Goal: Information Seeking & Learning: Learn about a topic

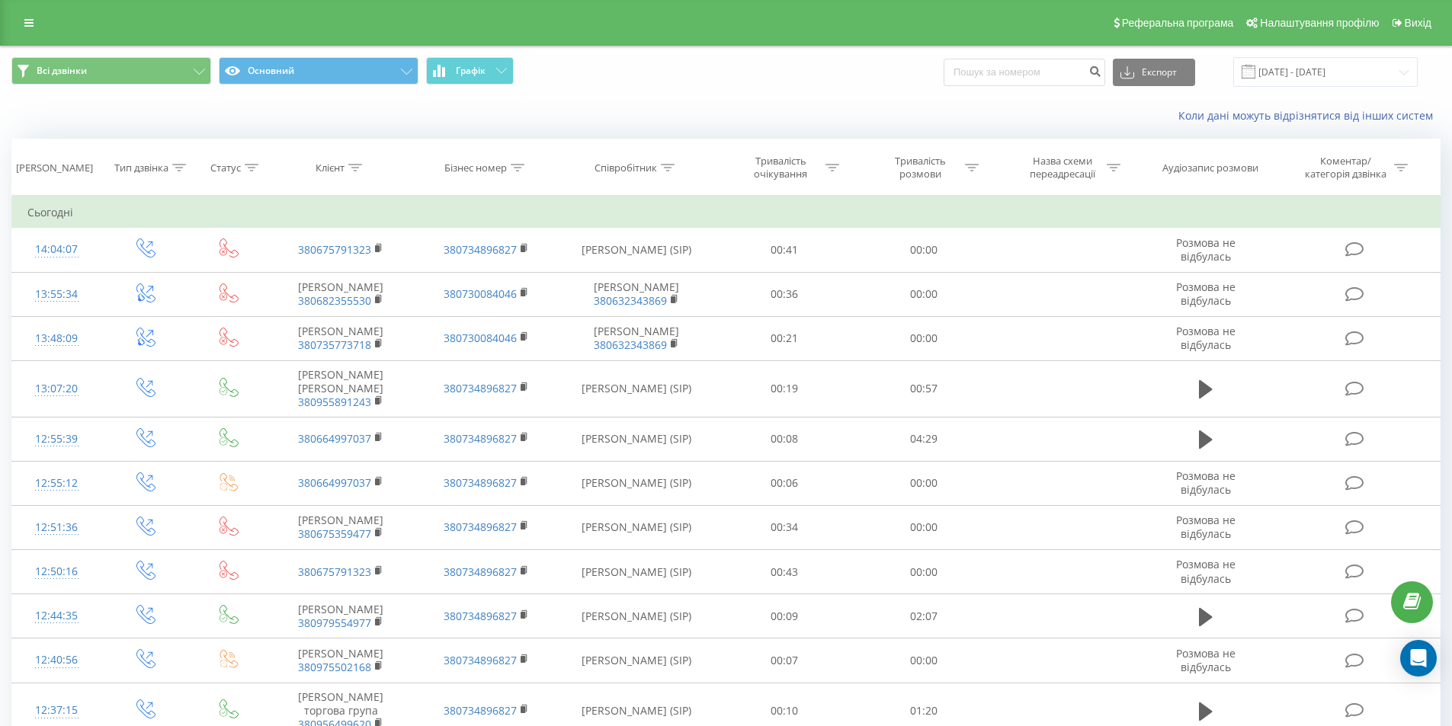
click at [351, 117] on div "Коли дані можуть відрізнятися вiд інших систем" at bounding box center [726, 116] width 1450 height 37
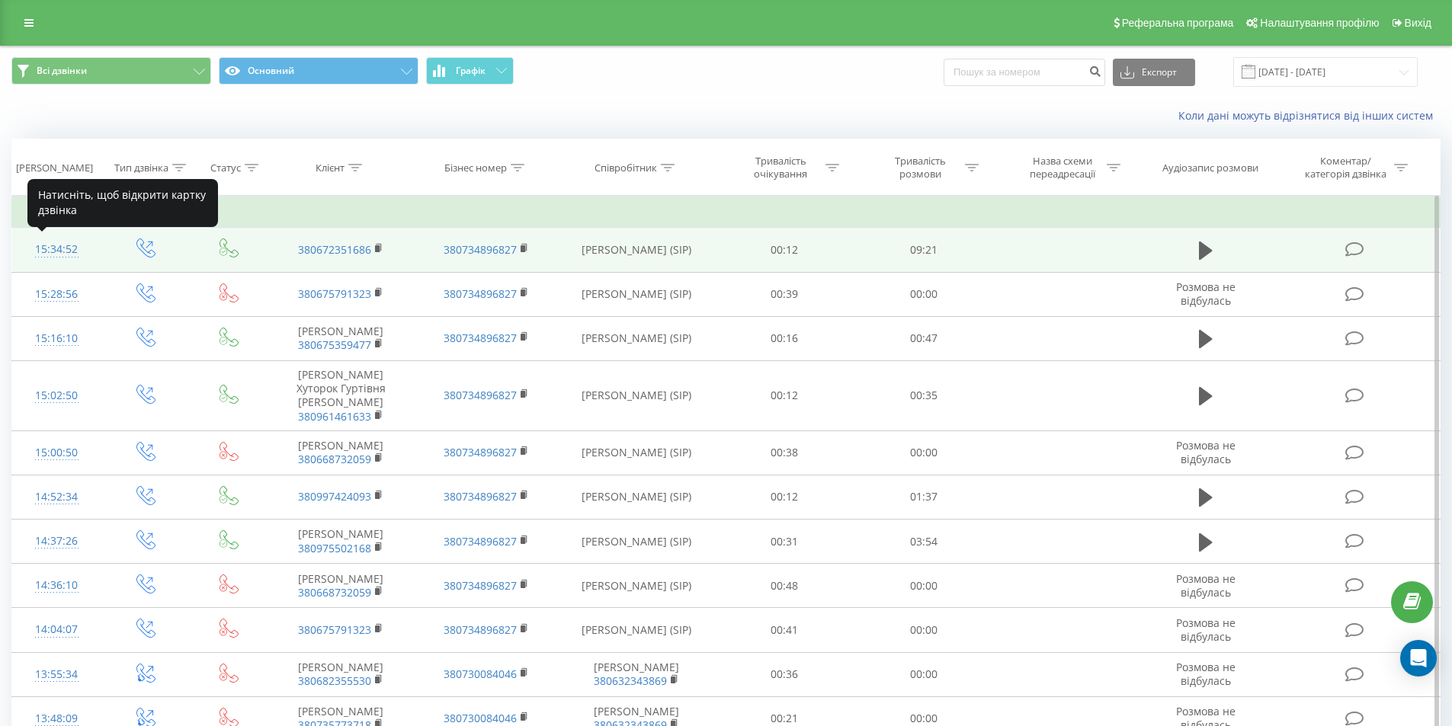
click at [51, 247] on div "15:34:52" at bounding box center [56, 250] width 59 height 30
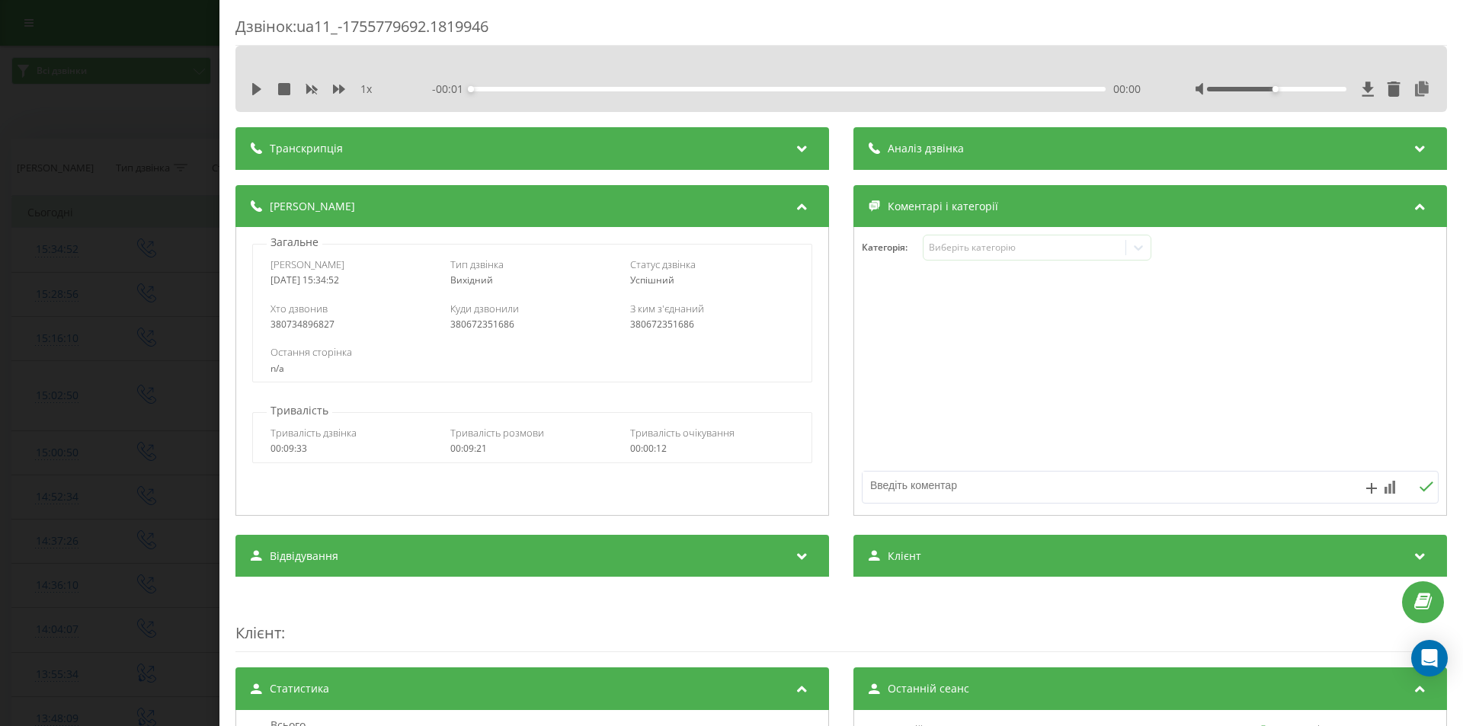
click at [908, 152] on span "Аналіз дзвінка" at bounding box center [926, 148] width 76 height 15
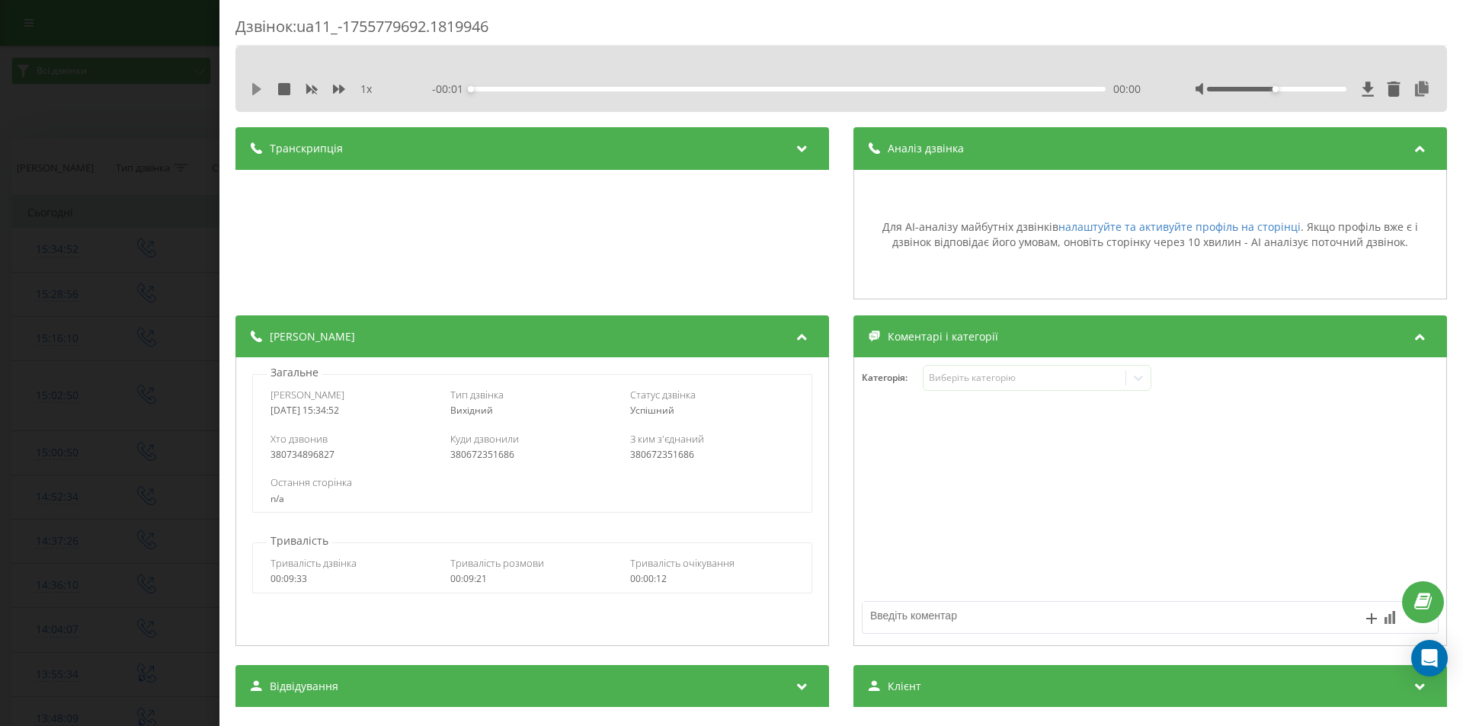
click at [251, 90] on icon at bounding box center [257, 89] width 12 height 12
drag, startPoint x: 1263, startPoint y: 88, endPoint x: 1329, endPoint y: 85, distance: 65.6
click at [1329, 85] on div at bounding box center [1314, 89] width 236 height 15
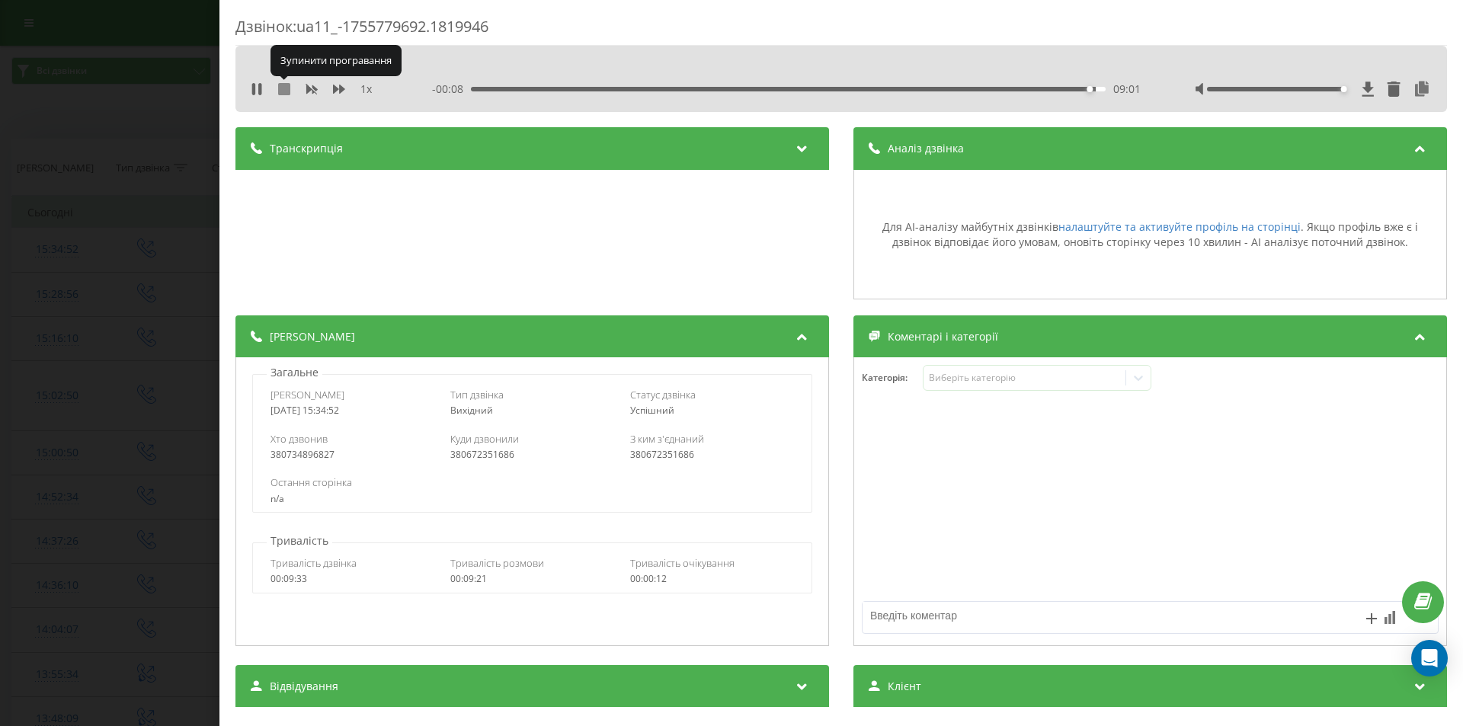
click at [290, 88] on icon at bounding box center [284, 89] width 12 height 12
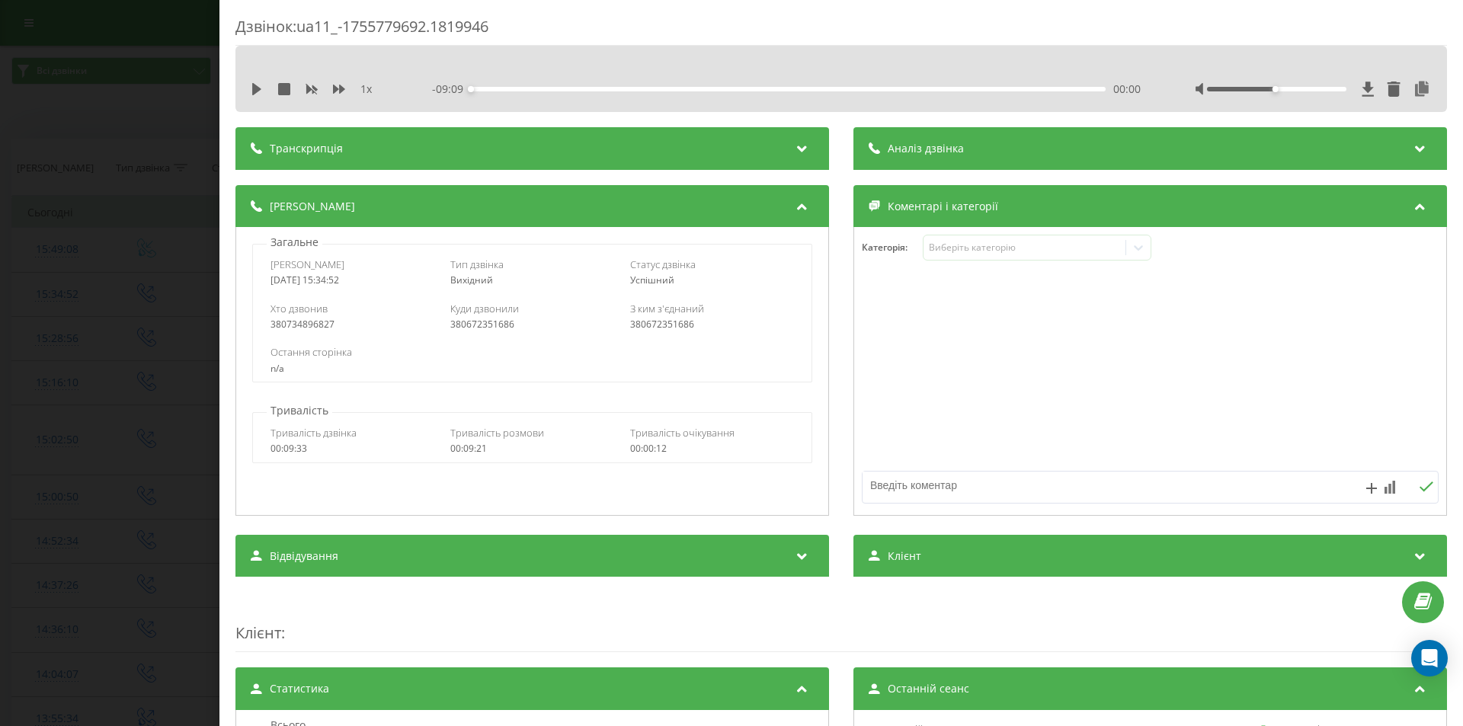
click at [912, 155] on span "Аналіз дзвінка" at bounding box center [926, 148] width 76 height 15
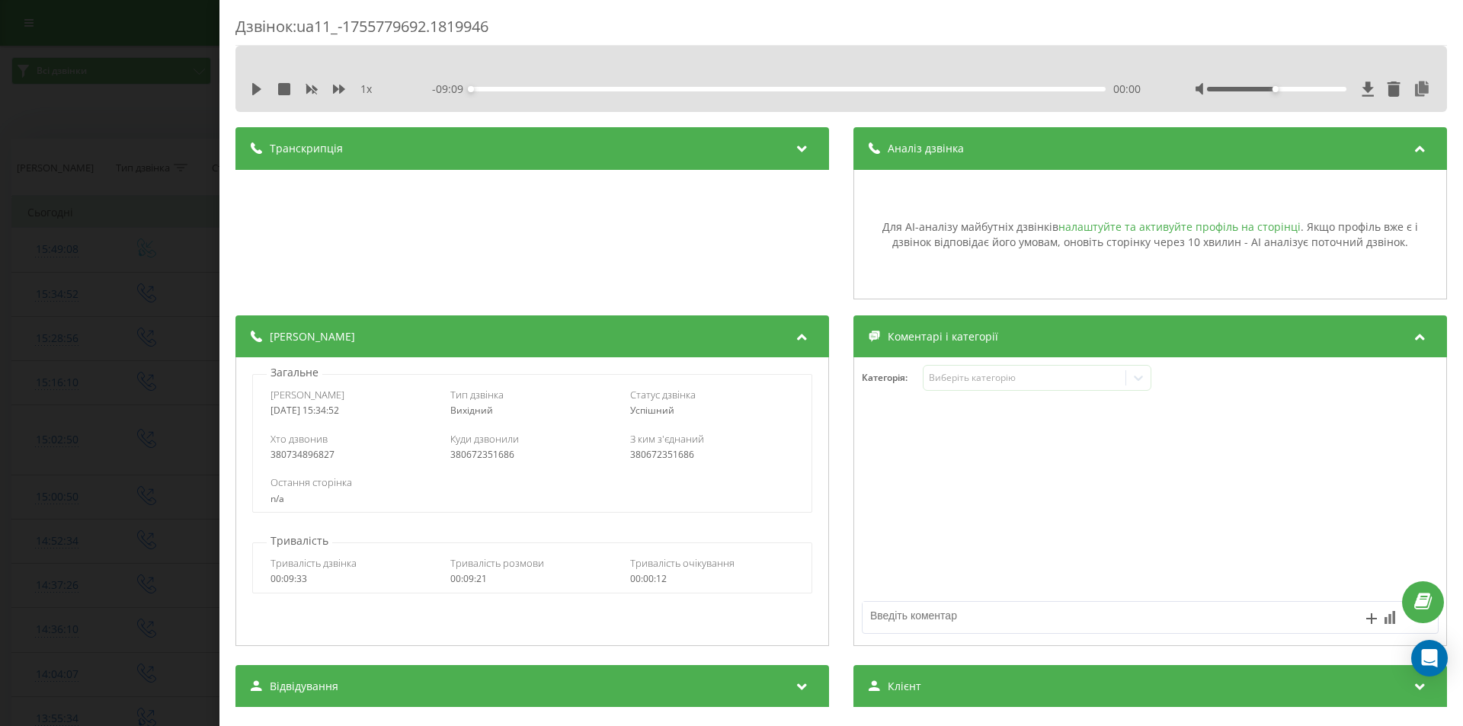
click at [1077, 229] on link "налаштуйте та активуйте профіль на сторінці" at bounding box center [1179, 226] width 242 height 14
